Goal: Check status: Check status

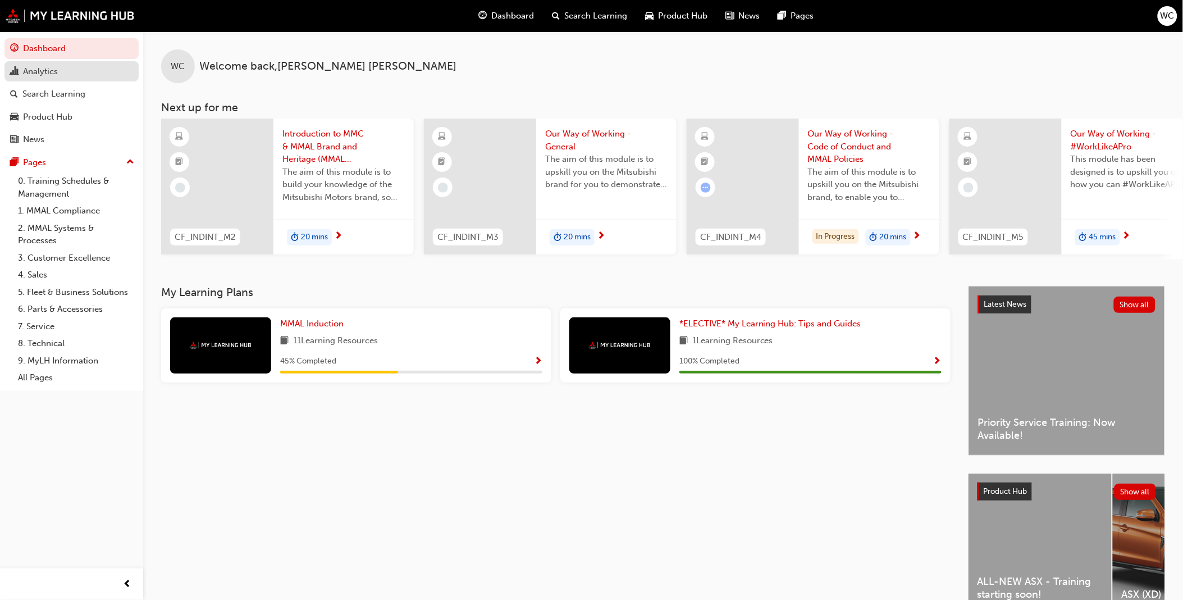
click at [47, 66] on div "Analytics" at bounding box center [40, 71] width 35 height 13
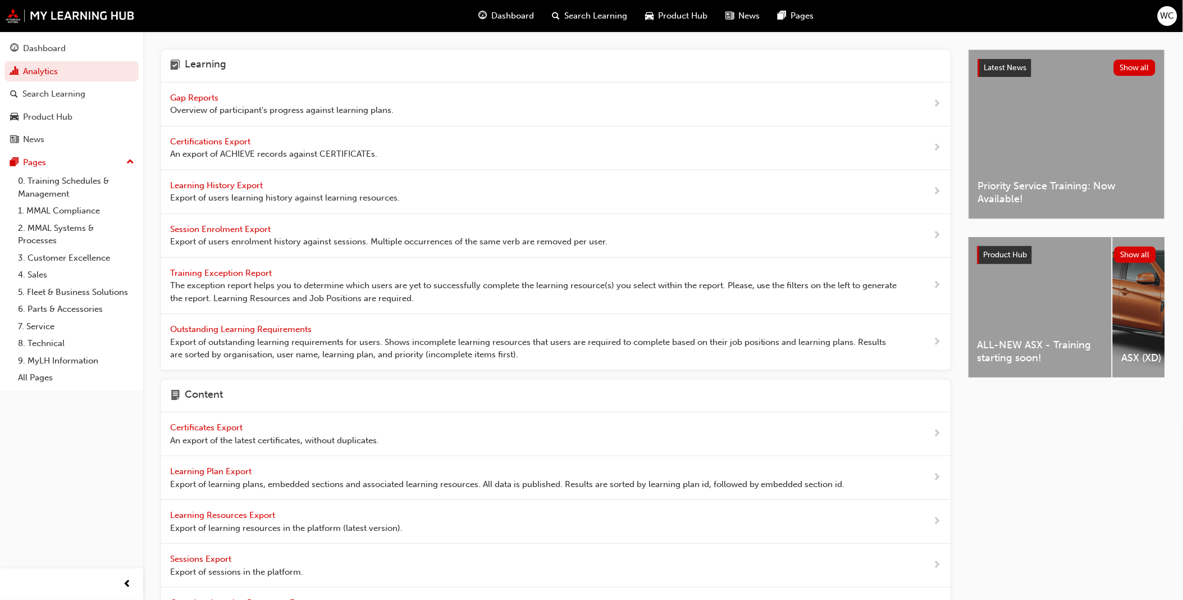
click at [198, 96] on span "Gap Reports" at bounding box center [195, 98] width 51 height 10
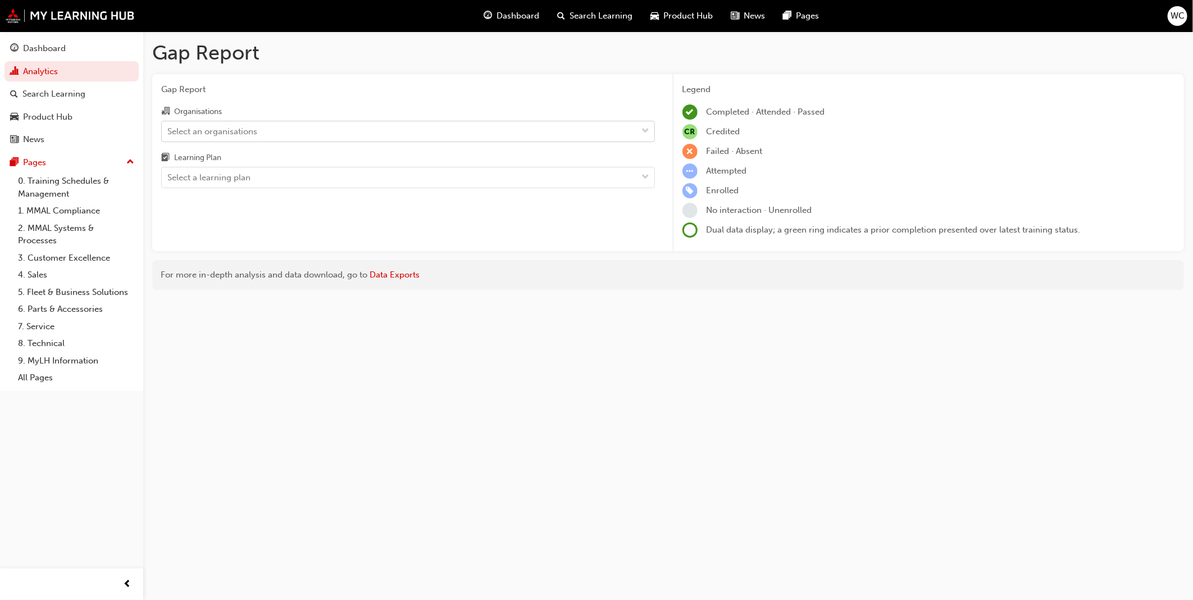
click at [646, 131] on span "down-icon" at bounding box center [646, 131] width 8 height 15
click at [168, 131] on input "Organisations Select an organisations" at bounding box center [167, 131] width 1 height 10
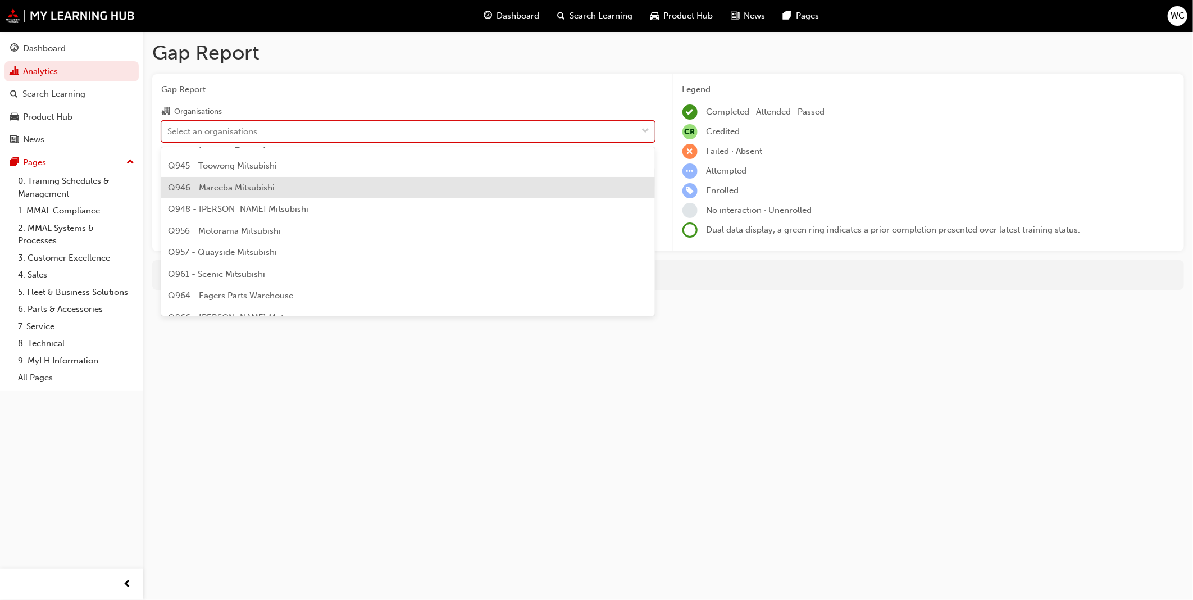
scroll to position [1810, 0]
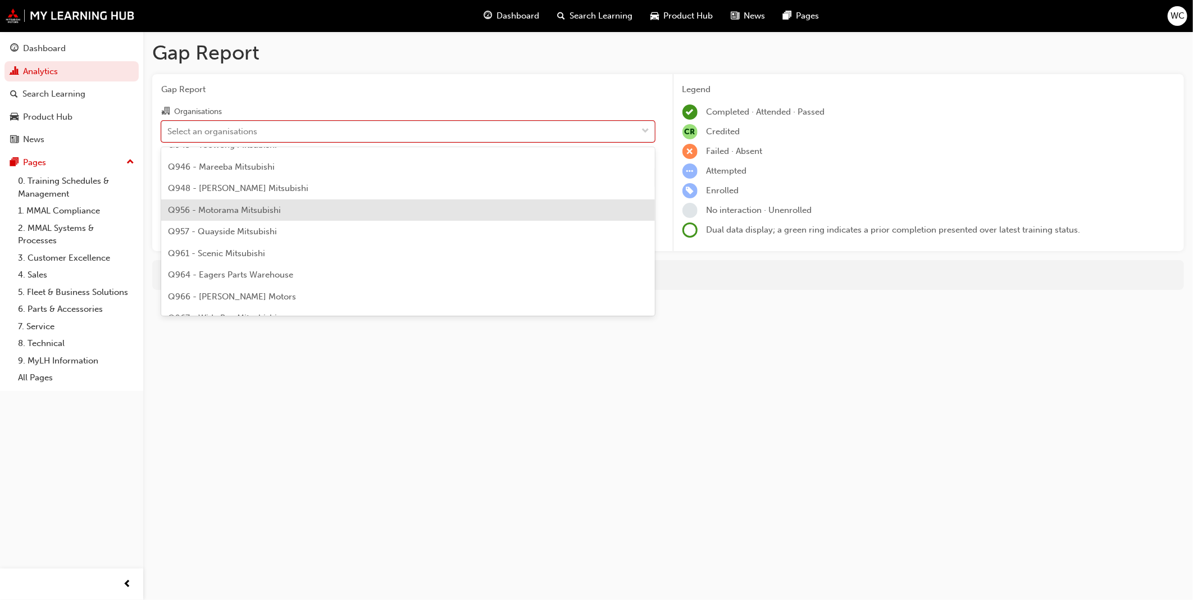
click at [498, 208] on div "Q956 - Motorama Mitsubishi" at bounding box center [408, 210] width 494 height 22
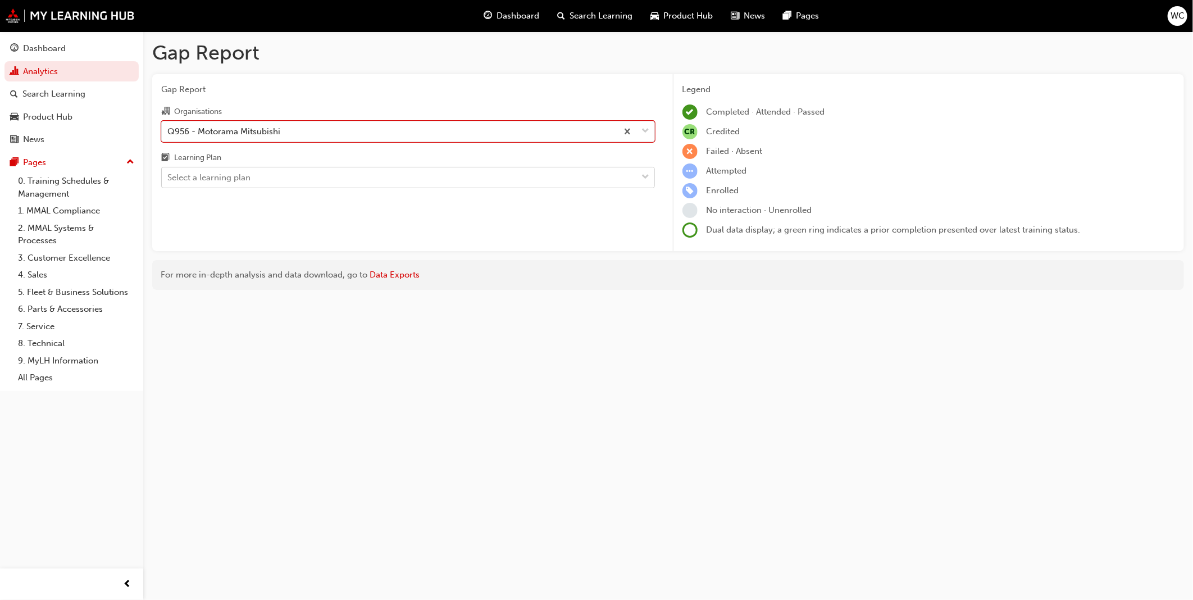
click at [643, 178] on span "down-icon" at bounding box center [646, 177] width 8 height 15
click at [168, 178] on input "Learning Plan Select a learning plan" at bounding box center [167, 177] width 1 height 10
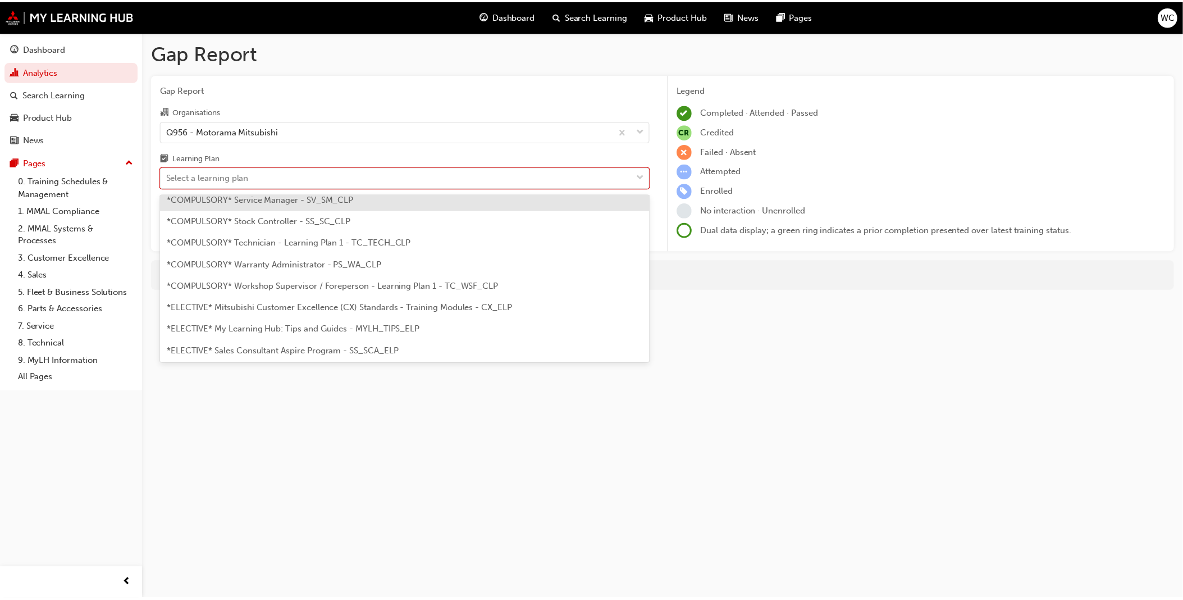
scroll to position [436, 0]
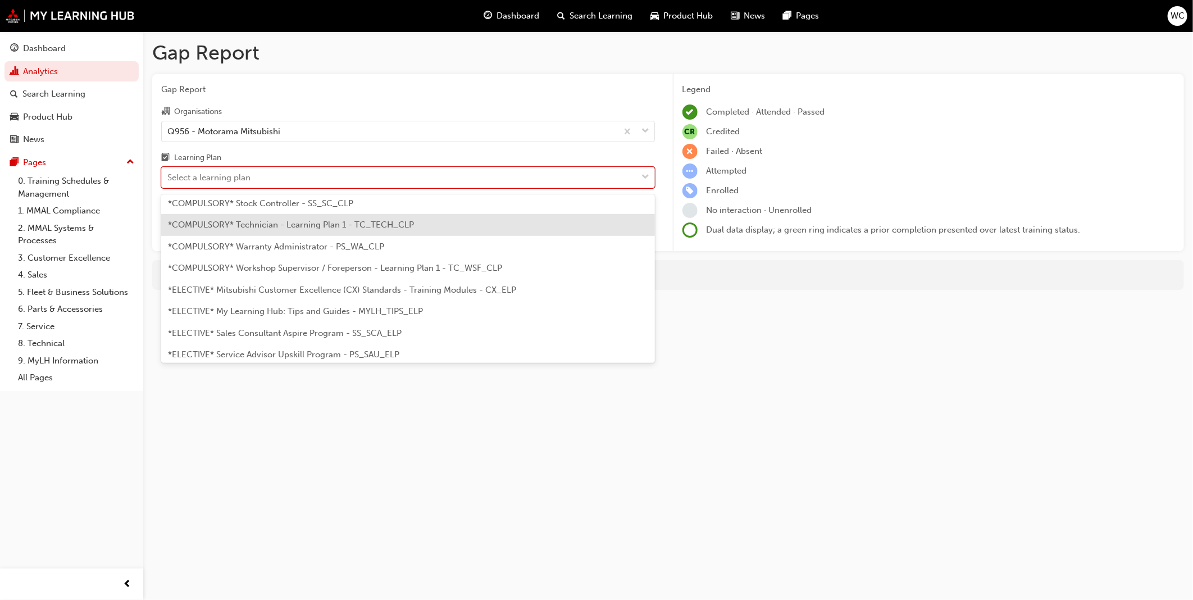
click at [570, 221] on div "*COMPULSORY* Technician - Learning Plan 1 - TC_TECH_CLP" at bounding box center [408, 225] width 494 height 22
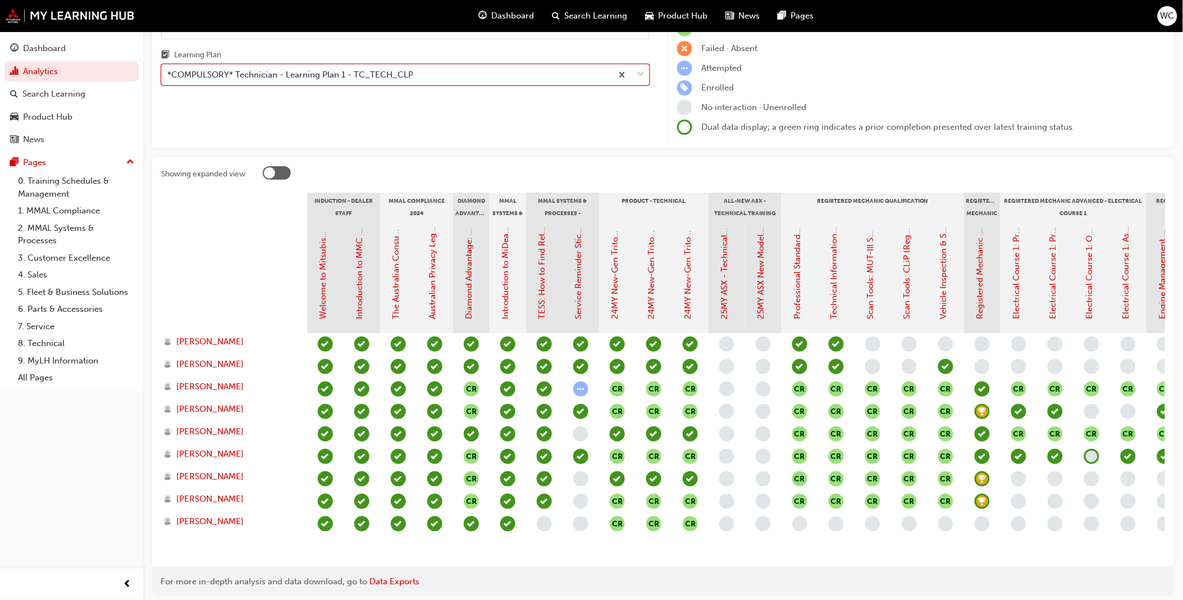
scroll to position [125, 0]
